Goal: Task Accomplishment & Management: Manage account settings

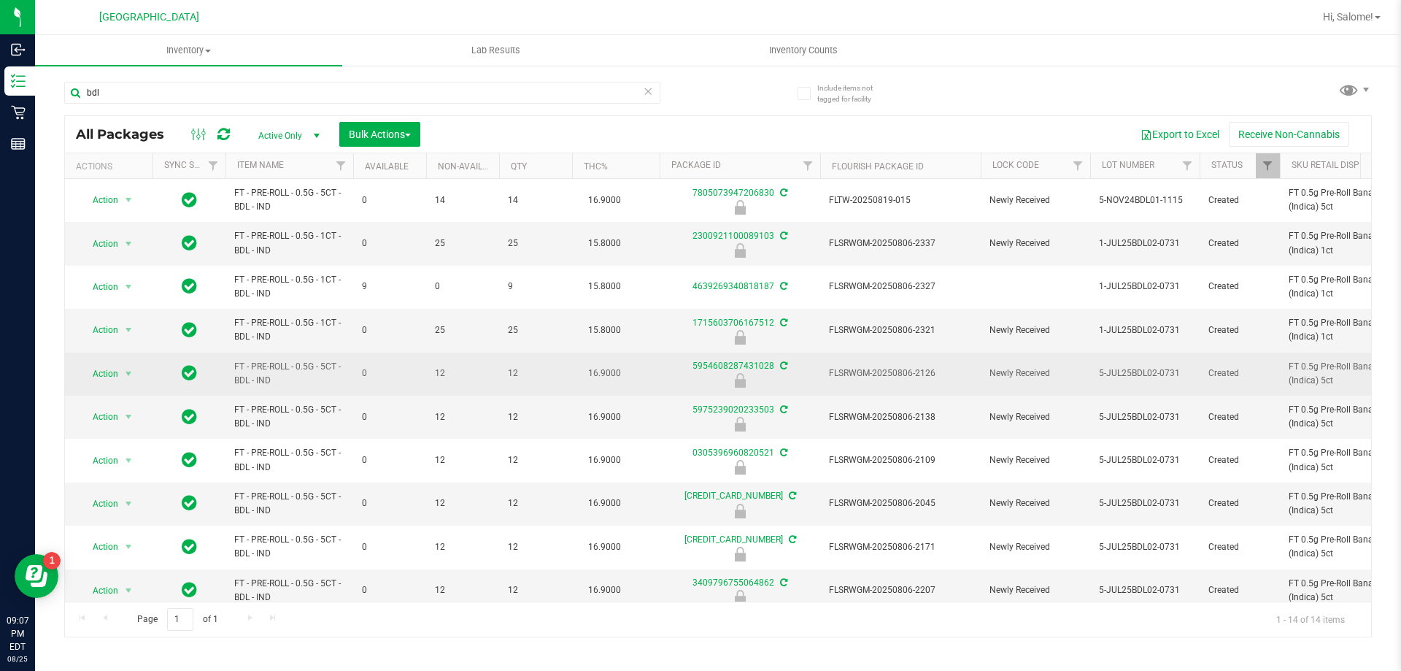
click at [296, 364] on span "FT - PRE-ROLL - 0.5G - 5CT - BDL - IND" at bounding box center [289, 374] width 110 height 28
click at [298, 364] on span "FT - PRE-ROLL - 0.5G - 5CT - BDL - IND" at bounding box center [289, 374] width 110 height 28
click at [300, 364] on span "FT - PRE-ROLL - 0.5G - 5CT - BDL - IND" at bounding box center [289, 374] width 110 height 28
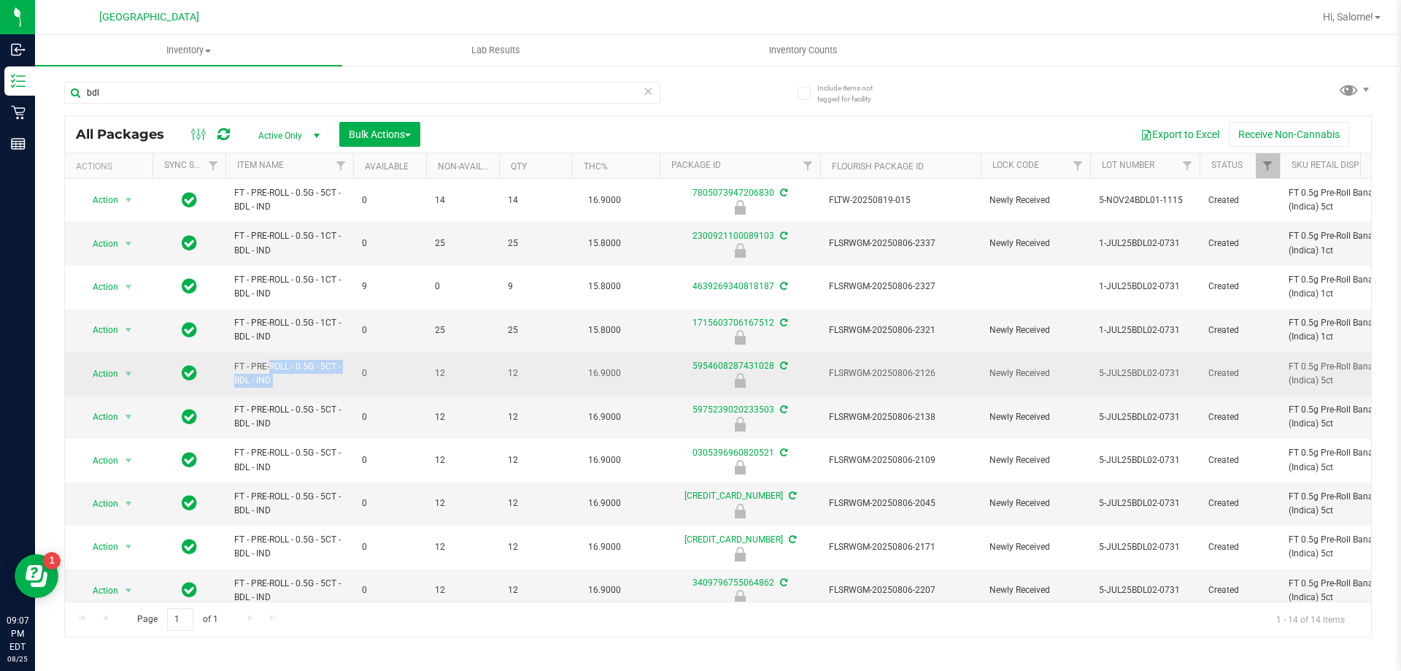
click at [300, 366] on span "FT - PRE-ROLL - 0.5G - 5CT - BDL - IND" at bounding box center [289, 374] width 110 height 28
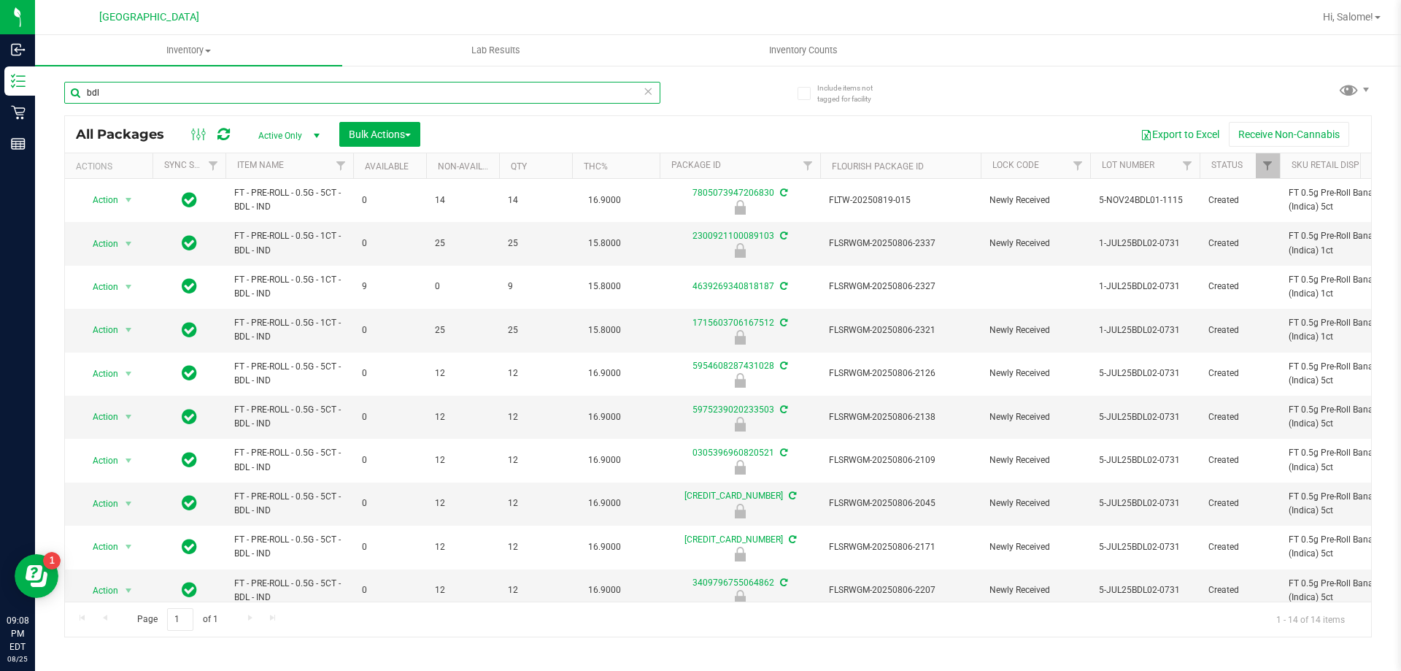
click at [443, 94] on input "bdl" at bounding box center [362, 93] width 596 height 22
click at [442, 96] on input "bdl" at bounding box center [362, 93] width 596 height 22
paste input "FT - PRE-ROLL - 0.5G - 5CT - BDL - IND"
click at [445, 95] on input "bdlFT - PRE-ROLL - 0.5G - 5CT - BDL - IND" at bounding box center [362, 93] width 596 height 22
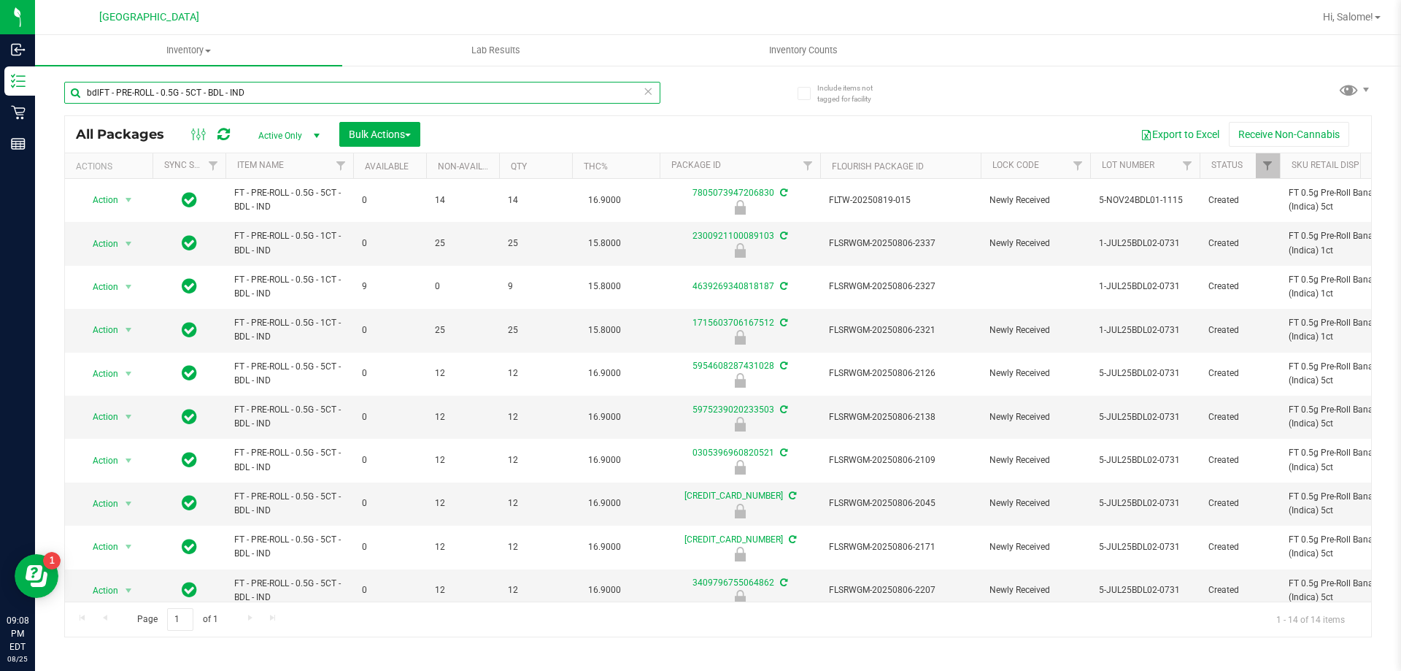
click at [445, 95] on input "bdlFT - PRE-ROLL - 0.5G - 5CT - BDL - IND" at bounding box center [362, 93] width 596 height 22
paste input "text"
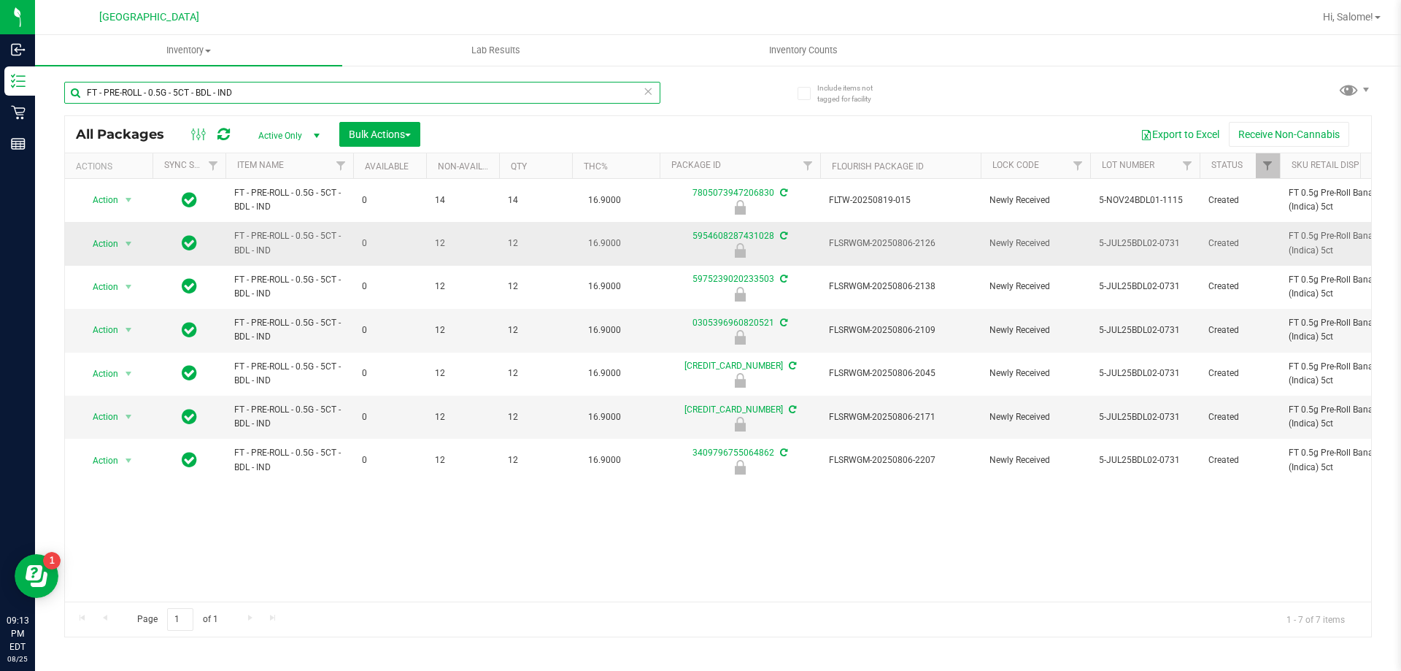
type input "FT - PRE-ROLL - 0.5G - 5CT - BDL - IND"
click at [103, 246] on span "Action" at bounding box center [99, 244] width 39 height 20
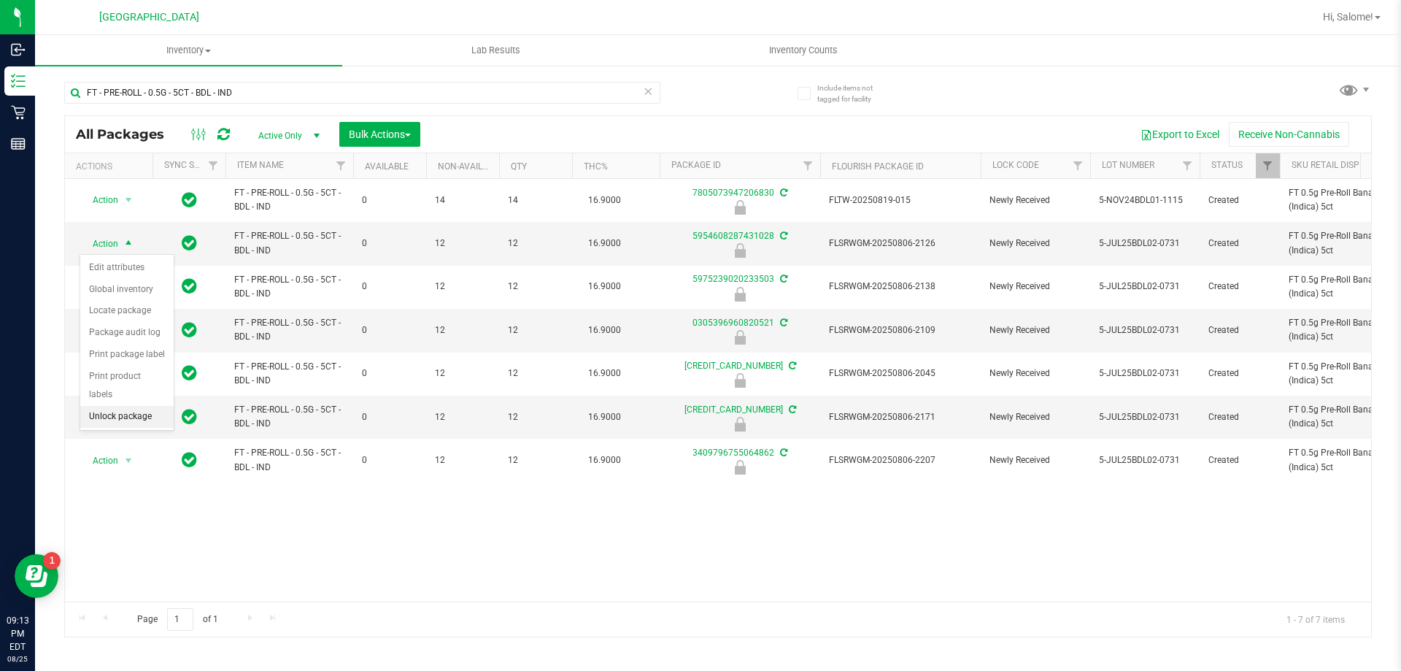
click at [135, 406] on li "Unlock package" at bounding box center [126, 417] width 93 height 22
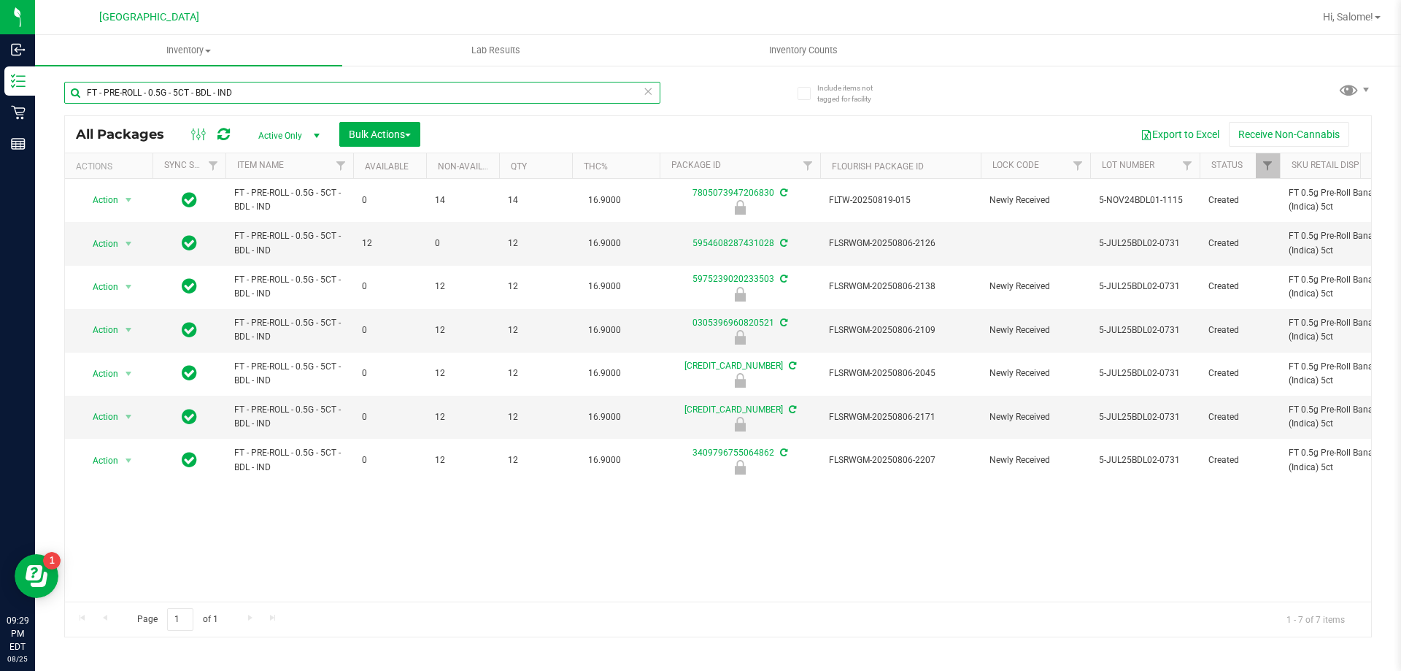
click at [337, 88] on input "FT - PRE-ROLL - 0.5G - 5CT - BDL - IND" at bounding box center [362, 93] width 596 height 22
click at [336, 88] on input "FT - PRE-ROLL - 0.5G - 5CT - BDL - IND" at bounding box center [362, 93] width 596 height 22
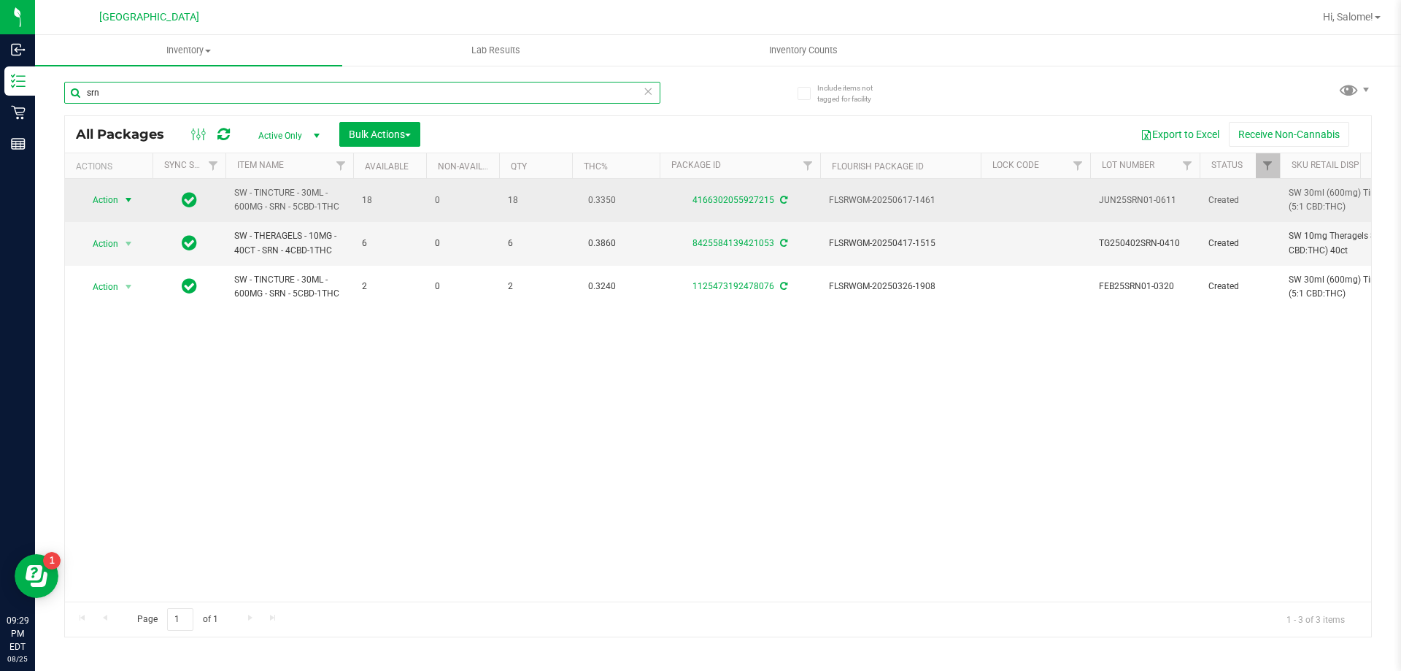
type input "srn"
click at [120, 203] on span "select" at bounding box center [129, 200] width 18 height 20
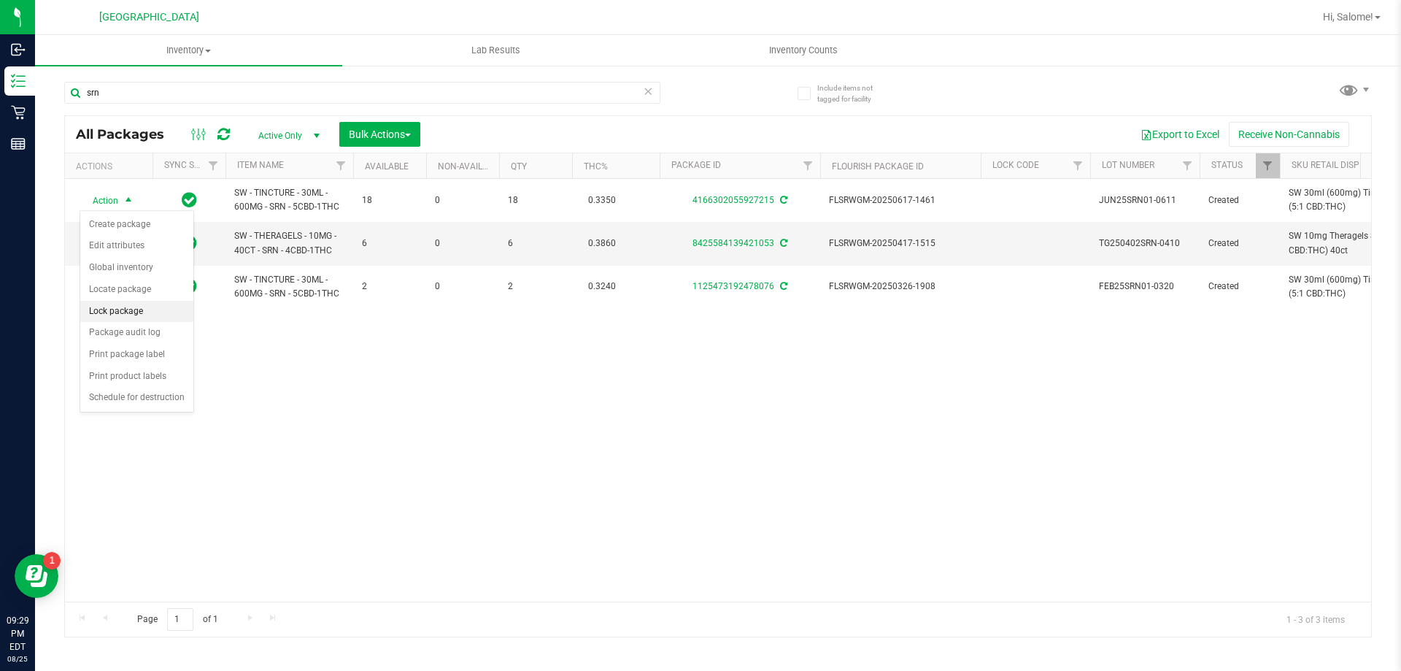
click at [132, 315] on li "Lock package" at bounding box center [136, 312] width 113 height 22
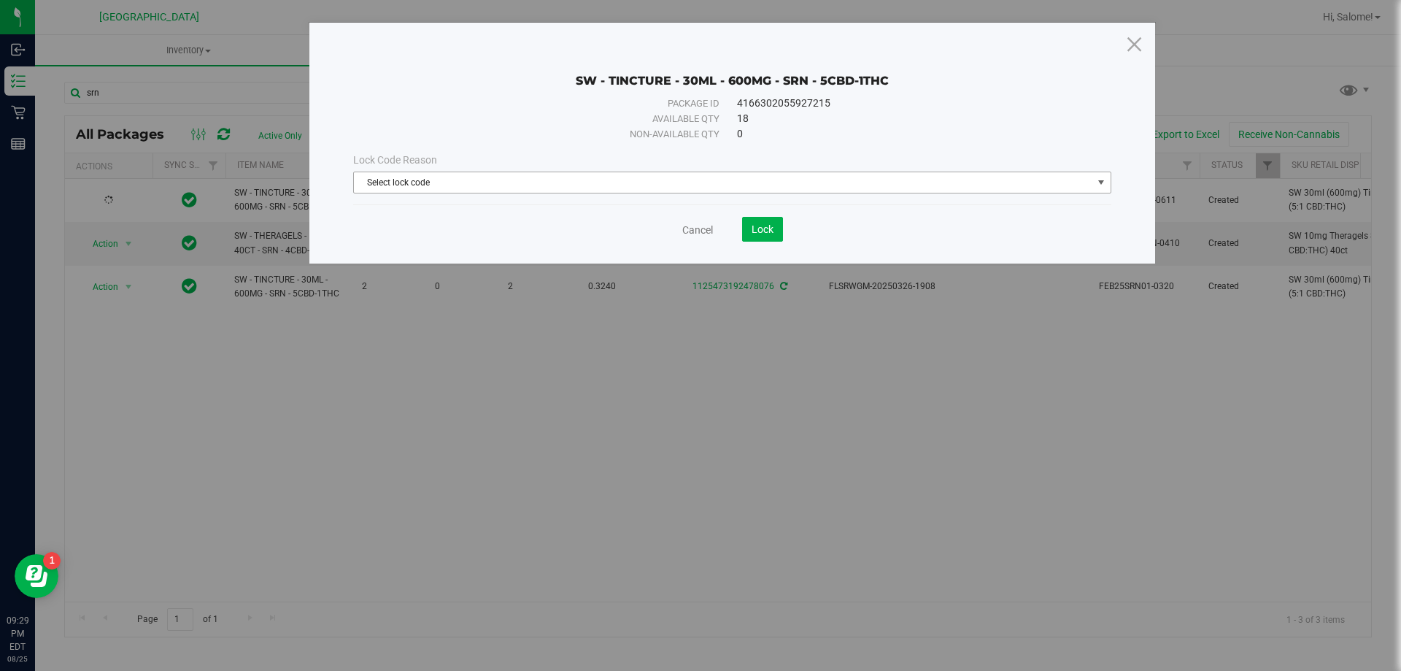
click at [534, 177] on span "Select lock code" at bounding box center [723, 182] width 739 height 20
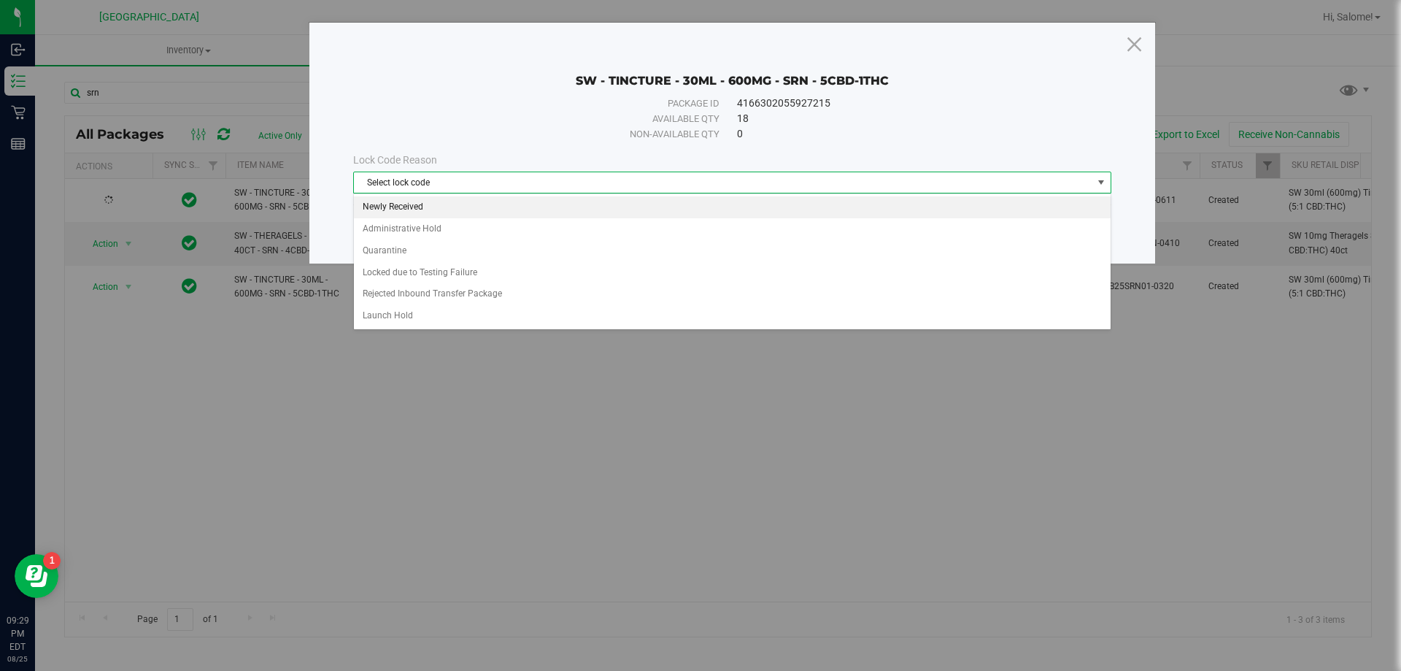
click at [501, 205] on li "Newly Received" at bounding box center [732, 207] width 757 height 22
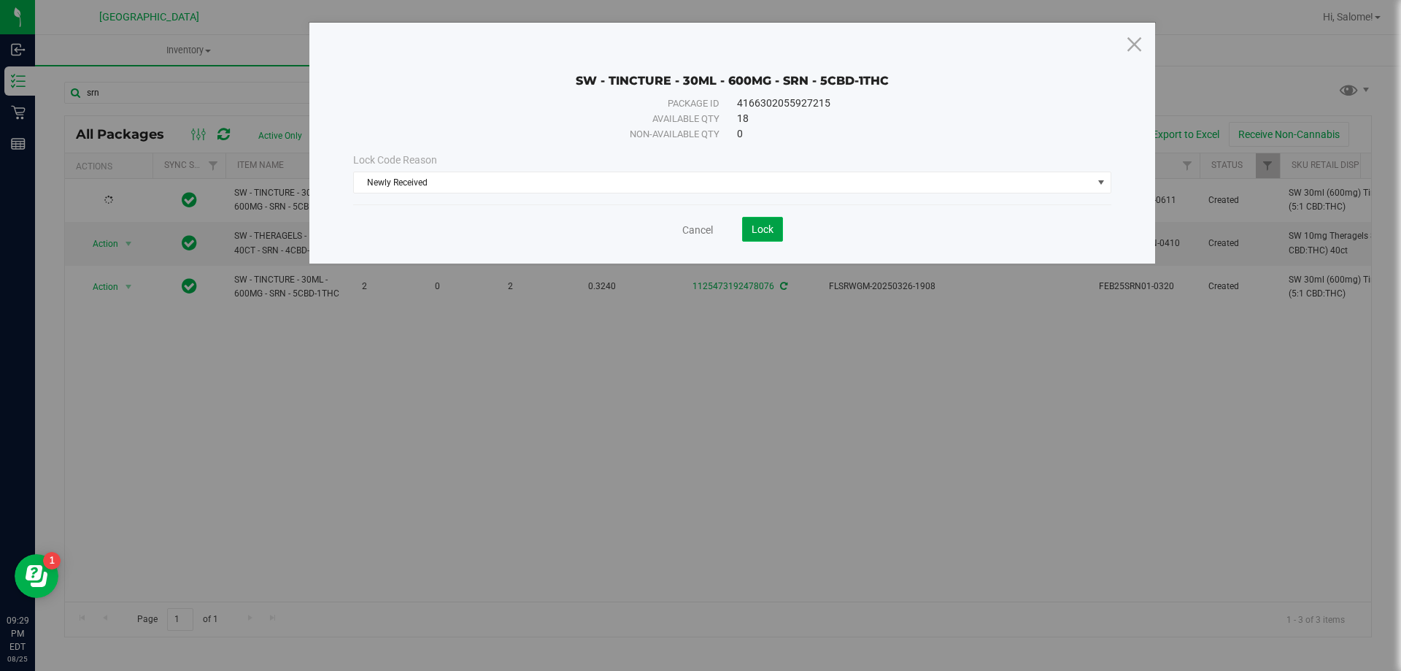
click at [750, 220] on button "Lock" at bounding box center [762, 229] width 41 height 25
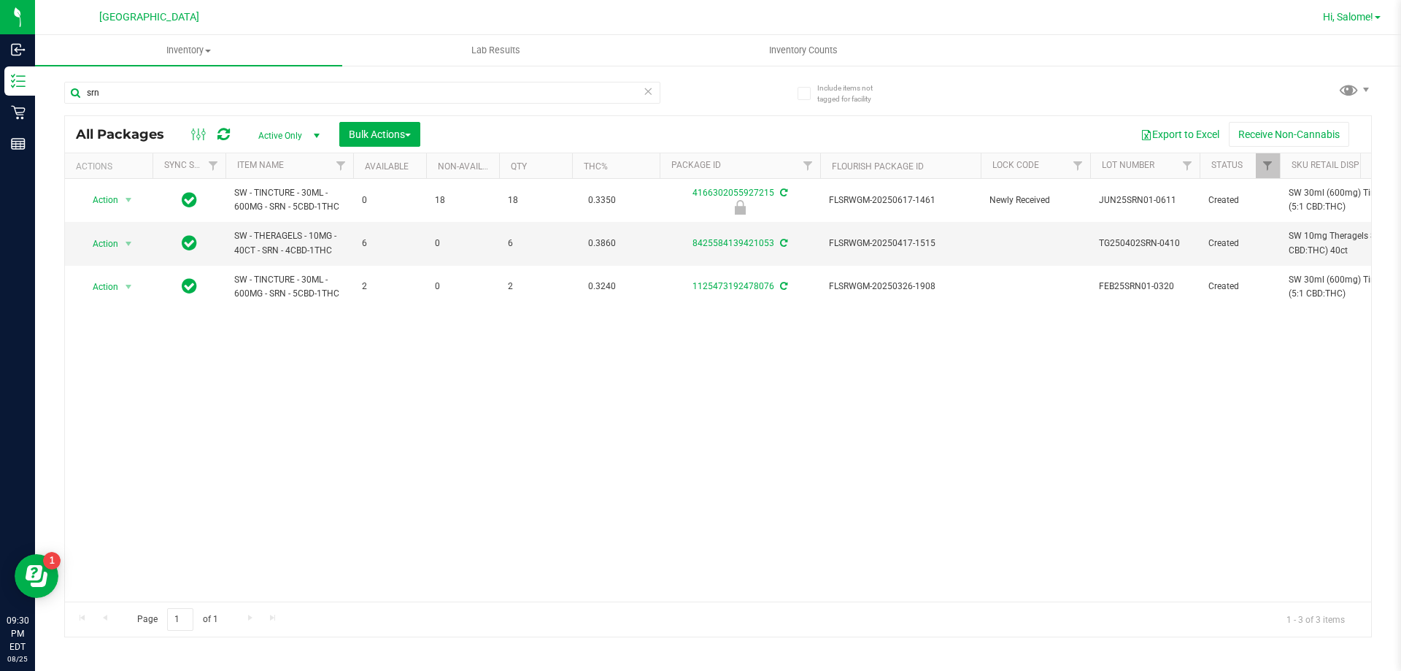
click at [1339, 19] on span "Hi, Salome!" at bounding box center [1348, 17] width 50 height 12
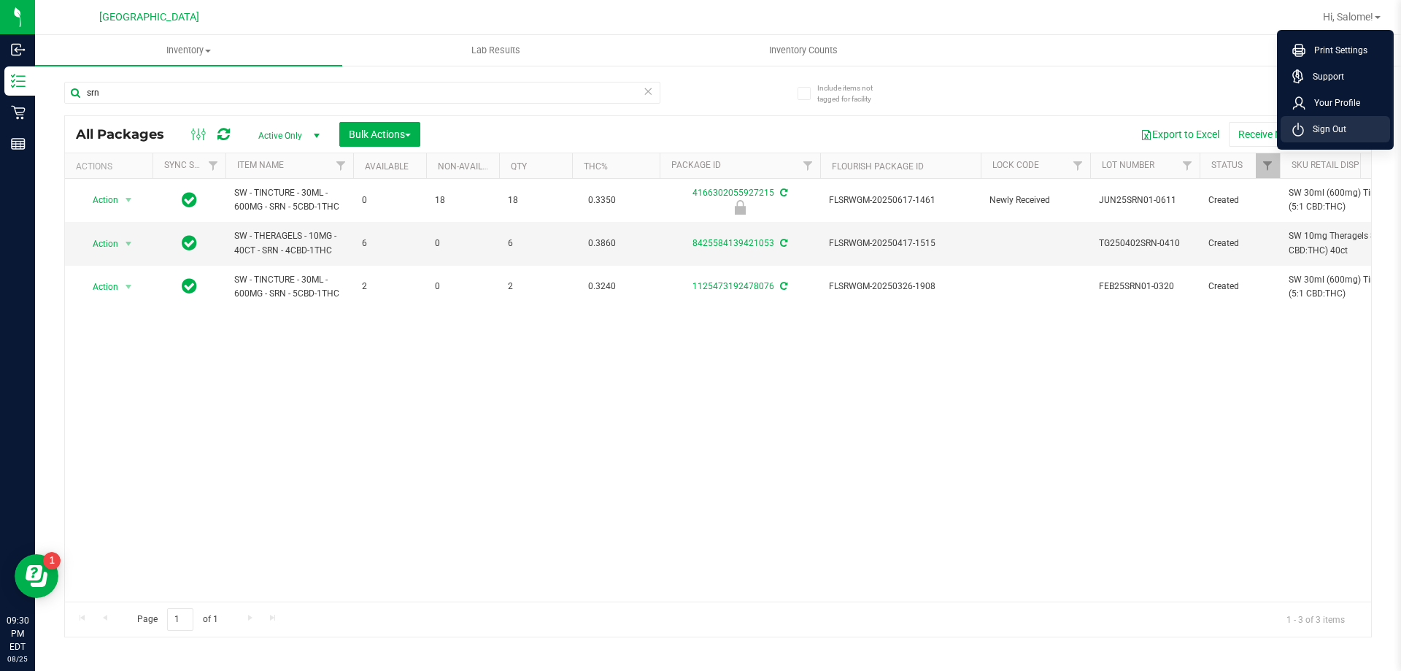
click at [1324, 129] on span "Sign Out" at bounding box center [1325, 129] width 42 height 15
